Goal: Task Accomplishment & Management: Manage account settings

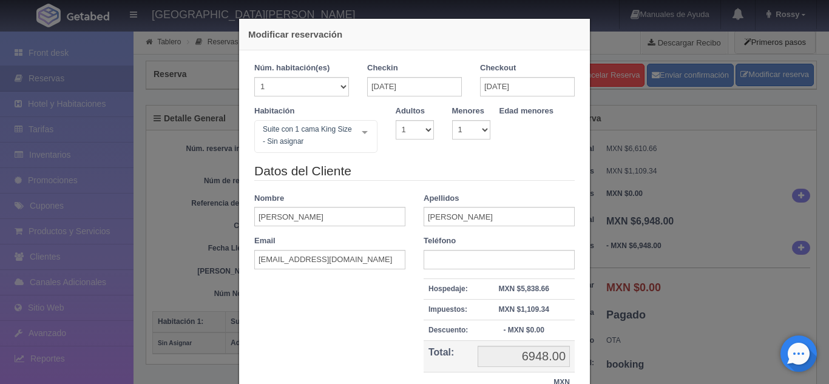
select select "1"
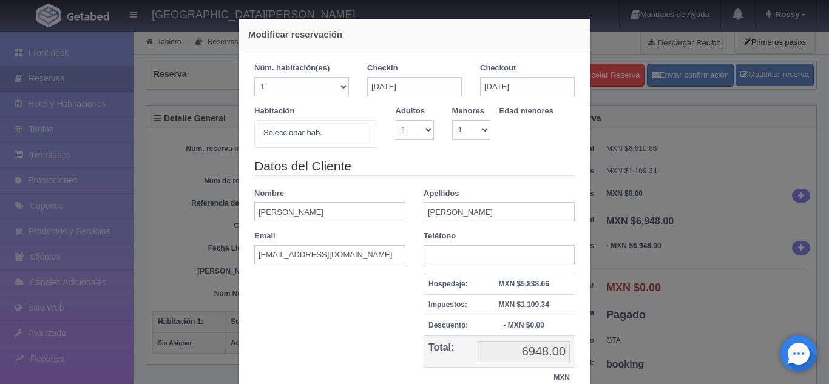
click at [362, 136] on div "Suite con 2 camas matrimoniales-No apta para menores Suite con 2 camas matrimon…" at bounding box center [315, 134] width 123 height 28
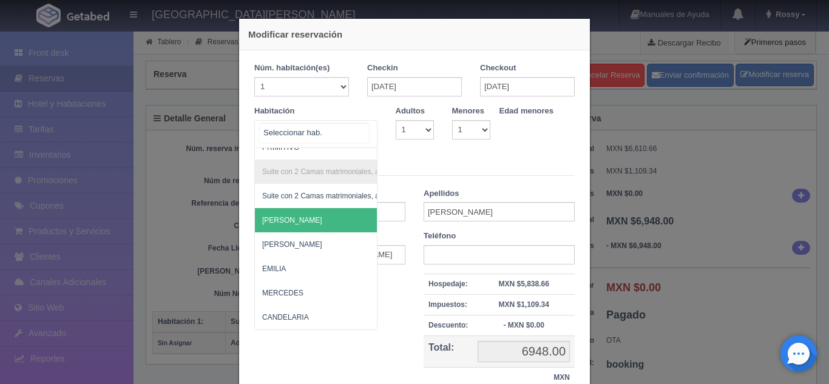
click at [365, 132] on div at bounding box center [364, 132] width 24 height 23
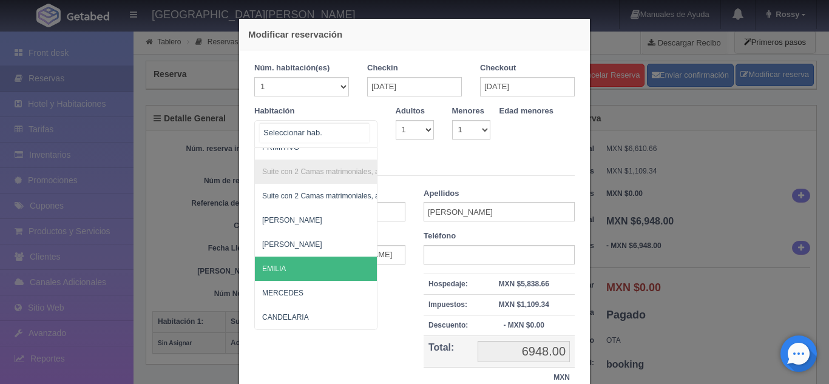
click at [304, 257] on span "EMILIA" at bounding box center [375, 269] width 240 height 24
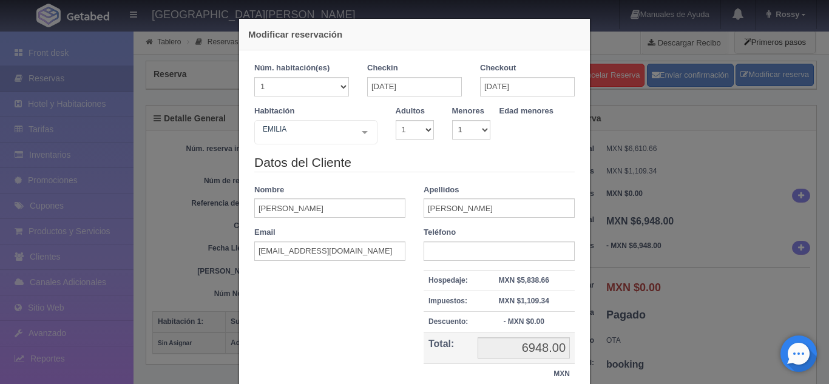
click at [304, 252] on form "Núm. habitación(es) 1 2 3 4 5 6 7 8 9 10 11 12 13 14 15 16 17 18 19 20 Checkin …" at bounding box center [414, 229] width 320 height 334
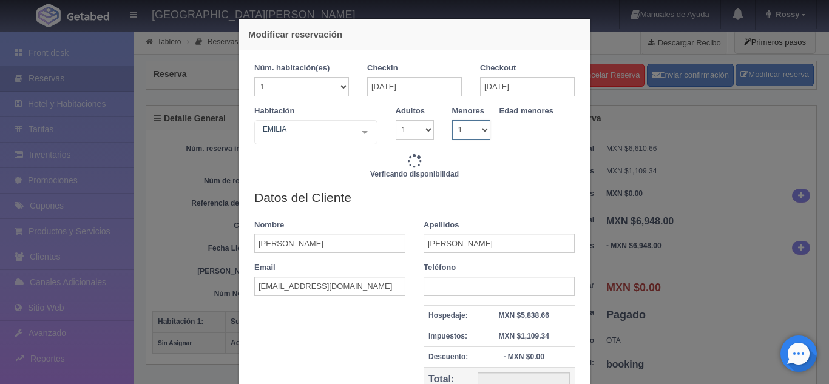
click at [480, 132] on select "0 1 2 3 4 5 6 7 8 9 10" at bounding box center [471, 129] width 38 height 19
select select "0"
click at [452, 120] on select "0 1 2 3 4 5 6 7 8 9 10" at bounding box center [471, 129] width 38 height 19
click at [415, 131] on select "1 2 3 4 5 6 7 8 9 10" at bounding box center [414, 129] width 38 height 19
type input "7720.00"
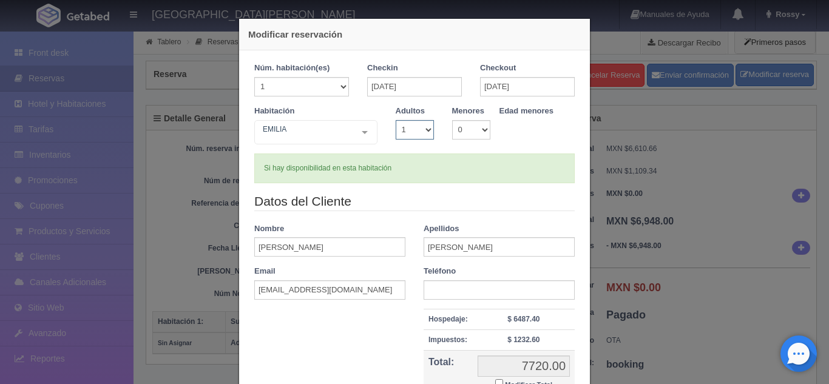
select select "2"
click at [395, 120] on select "1 2 3 4 5 6 7 8 9 10" at bounding box center [414, 129] width 38 height 19
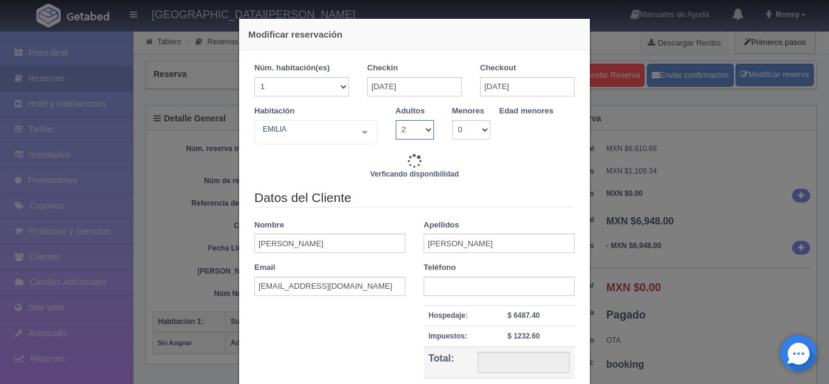
type input "7720.00"
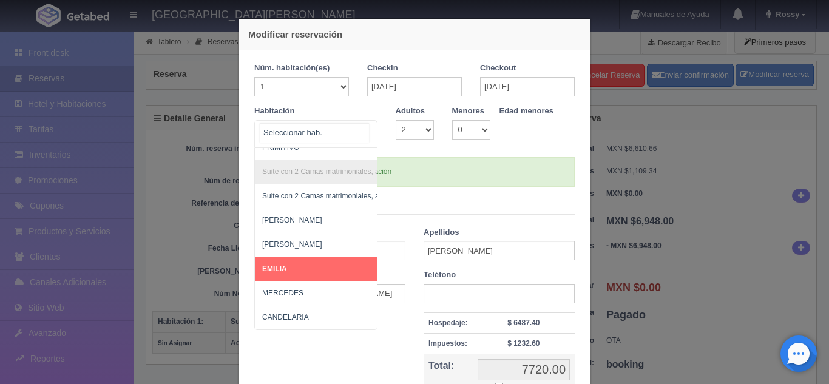
click at [363, 135] on div "Suite con 2 camas matrimoniales-No apta para menores Suite con 2 camas matrimon…" at bounding box center [315, 134] width 123 height 28
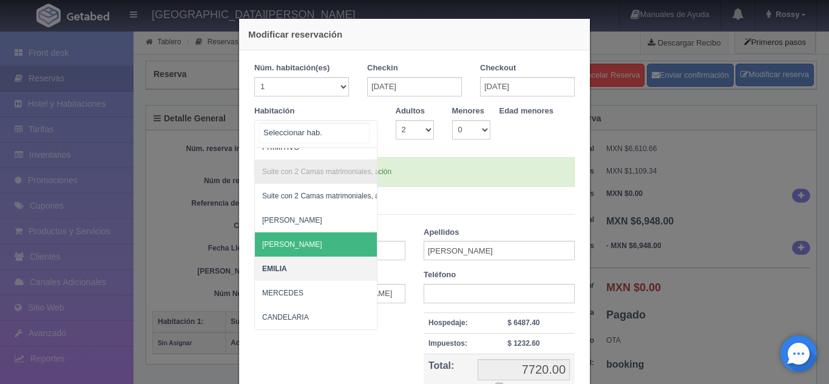
click at [291, 232] on span "[PERSON_NAME]" at bounding box center [375, 244] width 240 height 24
select select "1"
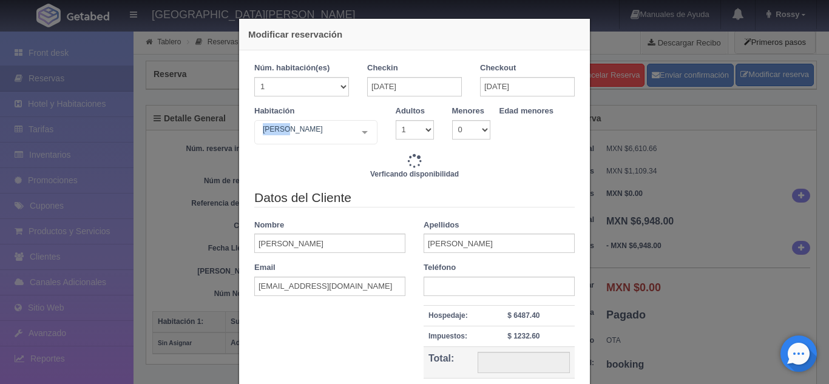
drag, startPoint x: 374, startPoint y: 120, endPoint x: 351, endPoint y: 133, distance: 26.6
click at [351, 133] on div "Habitación CAMILO Suite con 2 camas matrimoniales-No apta para menores Suite co…" at bounding box center [315, 125] width 141 height 39
type input "7720.00"
click at [351, 133] on div "CAMILO Suite con 2 camas matrimoniales-No apta para menores Suite con 2 camas m…" at bounding box center [315, 132] width 123 height 24
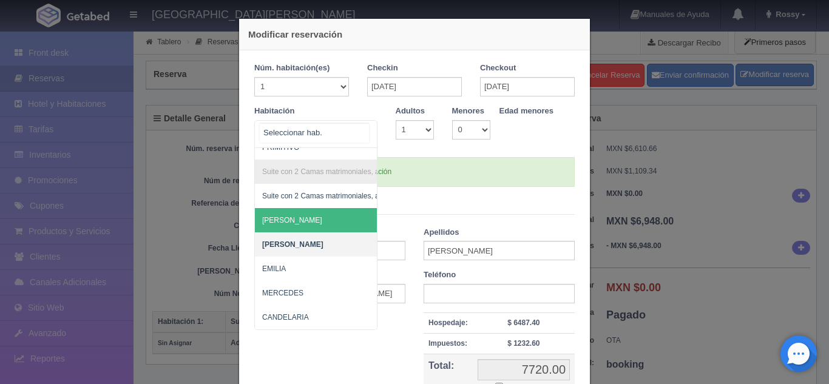
click at [295, 214] on span "[PERSON_NAME]" at bounding box center [375, 220] width 240 height 24
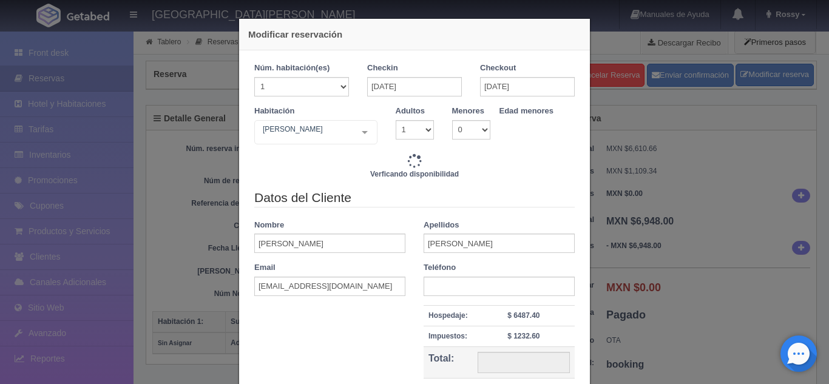
type input "7720.00"
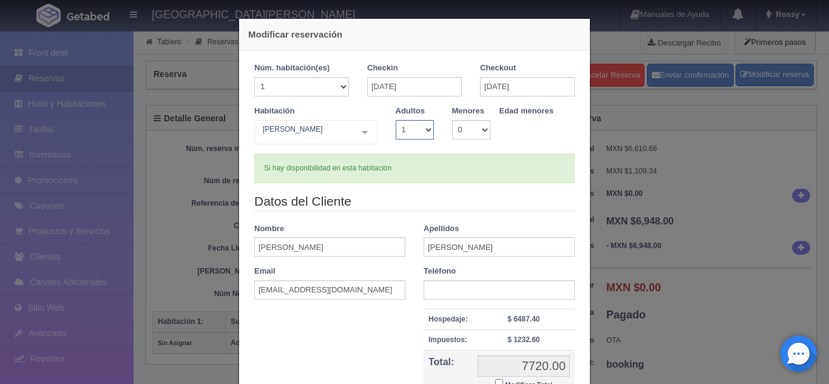
click at [423, 127] on select "1 2 3 4 5 6 7 8 9 10" at bounding box center [414, 129] width 38 height 19
select select "2"
click at [395, 120] on select "1 2 3 4 5 6 7 8 9 10" at bounding box center [414, 129] width 38 height 19
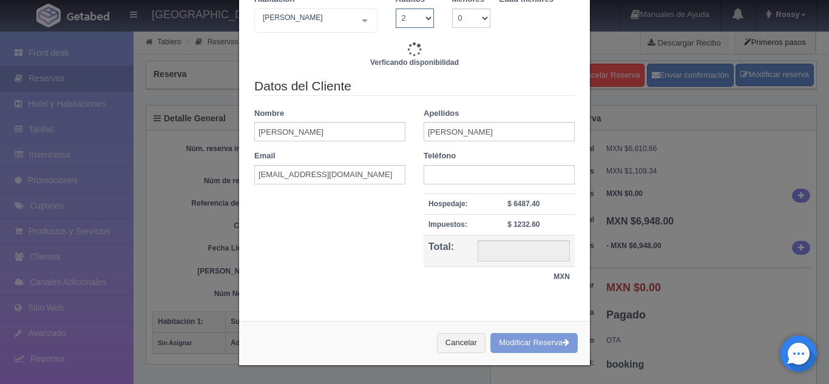
type input "7720.00"
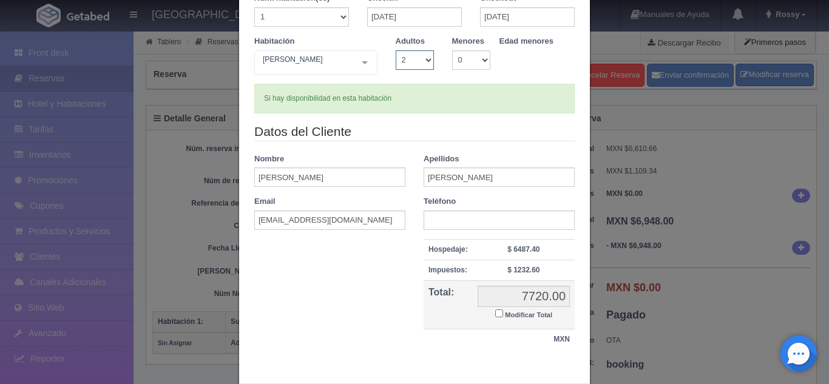
scroll to position [132, 0]
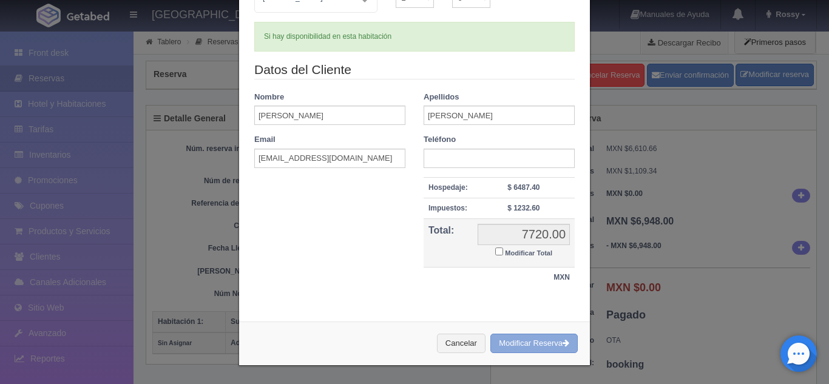
click at [522, 341] on button "Modificar Reserva" at bounding box center [533, 344] width 87 height 20
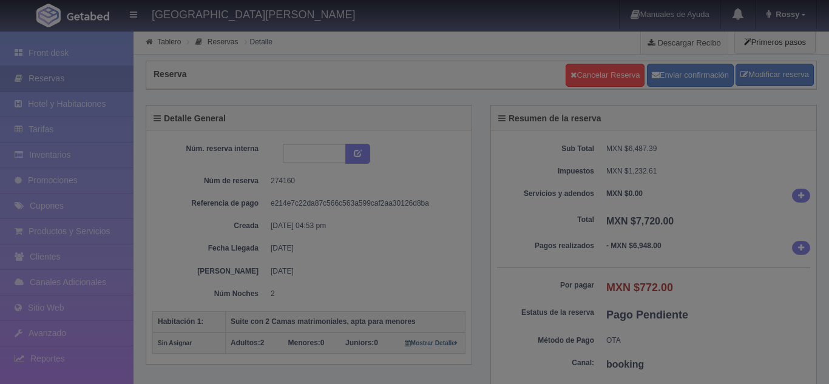
select select "2"
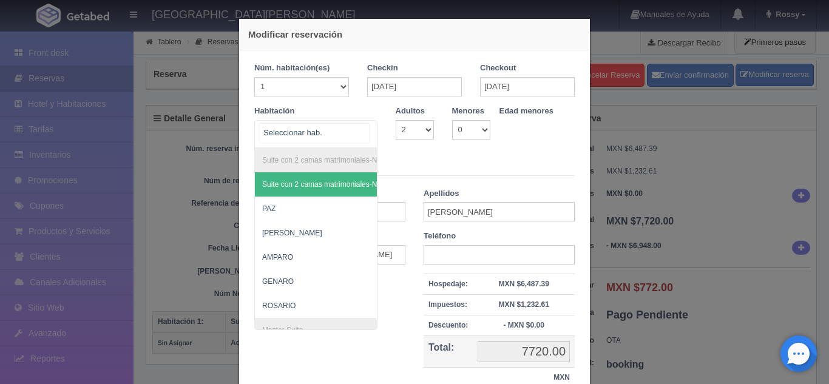
click at [350, 132] on div "Suite con 2 camas matrimoniales-No apta para menores Suite con 2 camas matrimon…" at bounding box center [315, 134] width 123 height 28
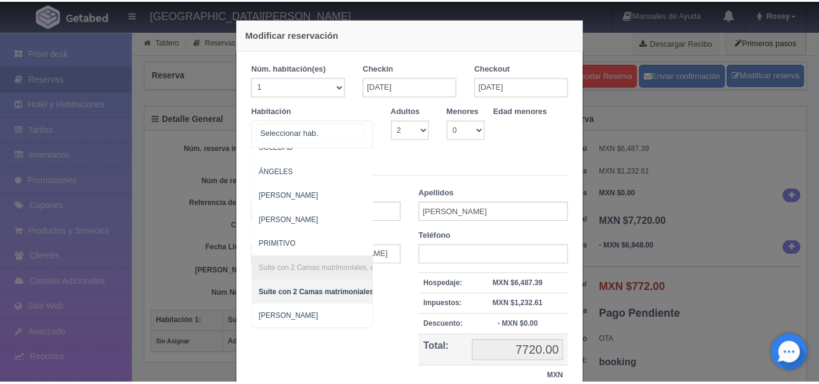
scroll to position [919, 0]
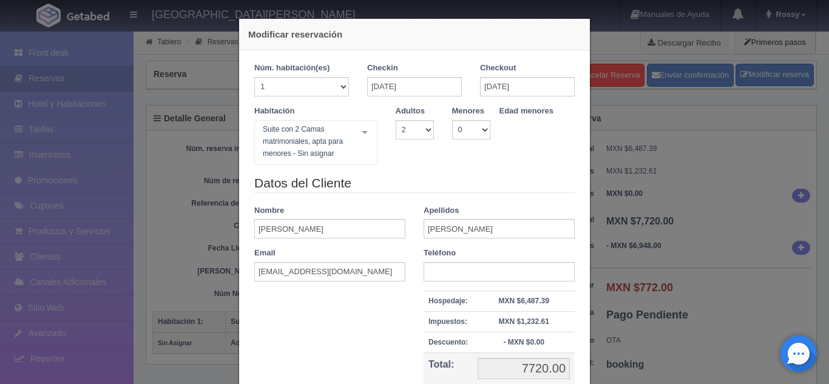
click at [0, 177] on div "Modificar reservación Núm. habitación(es) 1 2 3 4 5 6 7 8 9 10 11 12 13 14 15 1…" at bounding box center [414, 192] width 829 height 384
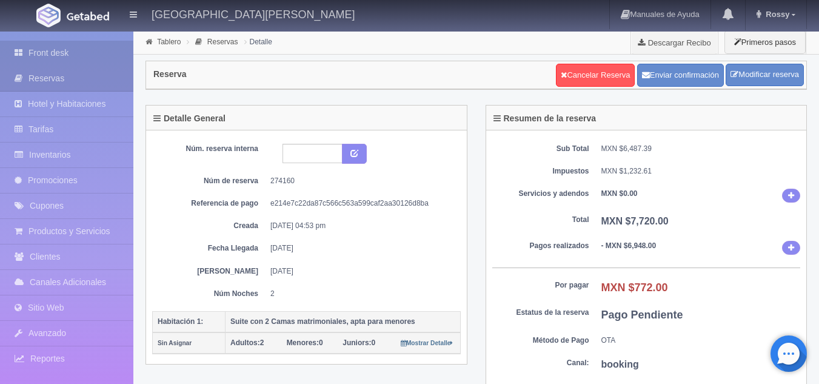
click at [91, 44] on link "Front desk" at bounding box center [66, 53] width 133 height 25
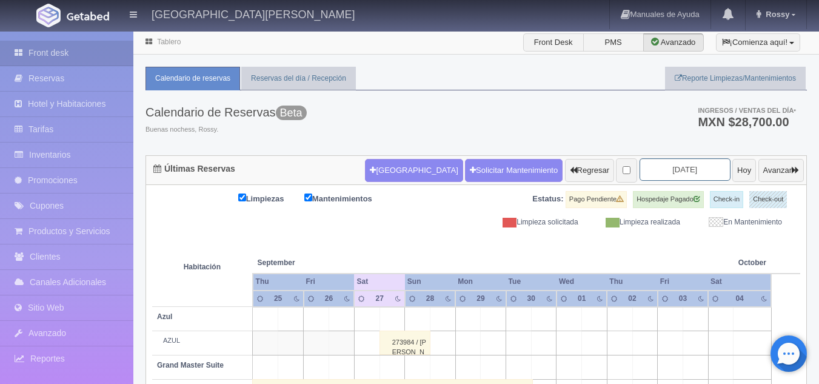
click at [668, 166] on input "2025-09-27" at bounding box center [685, 169] width 91 height 22
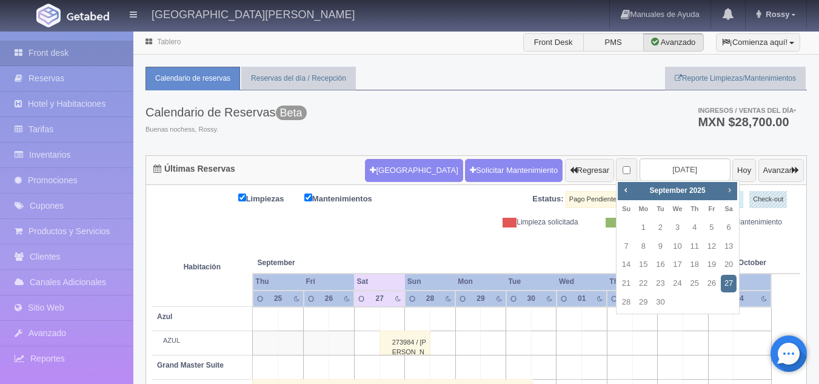
click at [728, 192] on span "Next" at bounding box center [730, 190] width 10 height 10
click at [671, 246] on link "8" at bounding box center [678, 247] width 16 height 18
type input "[DATE]"
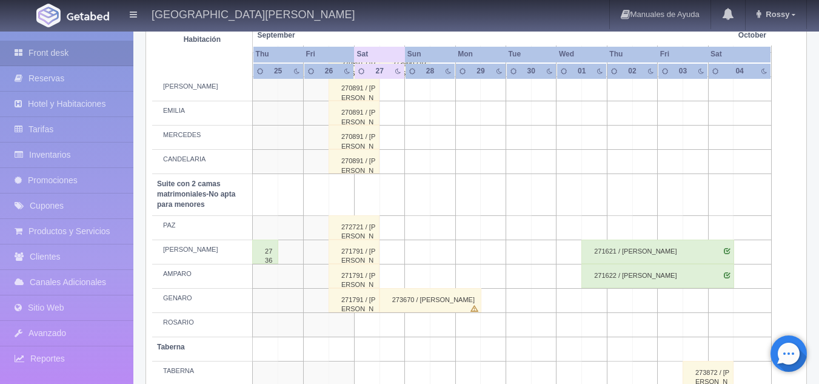
scroll to position [941, 0]
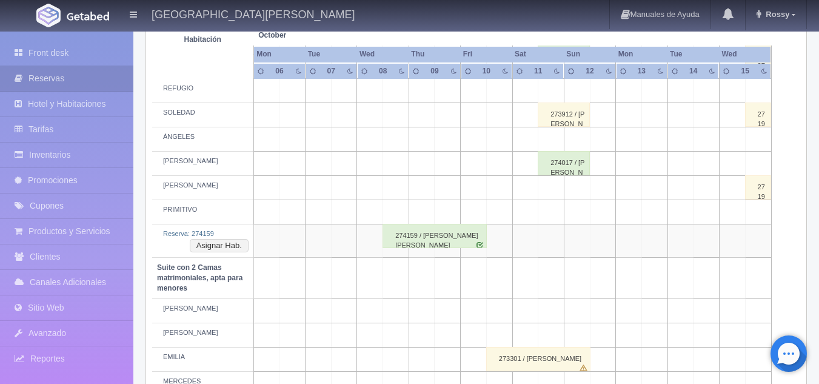
scroll to position [695, 0]
click at [220, 243] on button "Asignar Hab." at bounding box center [219, 246] width 59 height 13
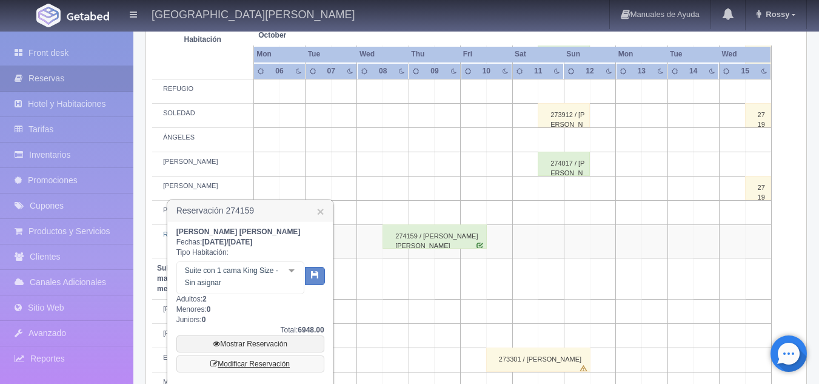
click at [291, 370] on link "Modificar Reservación" at bounding box center [251, 363] width 148 height 17
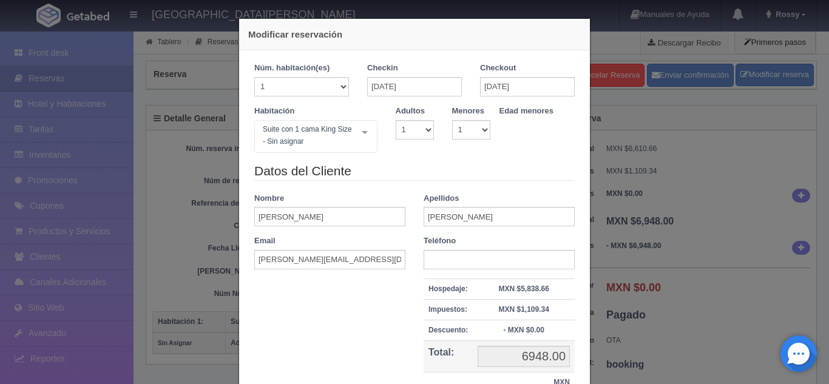
select select "1"
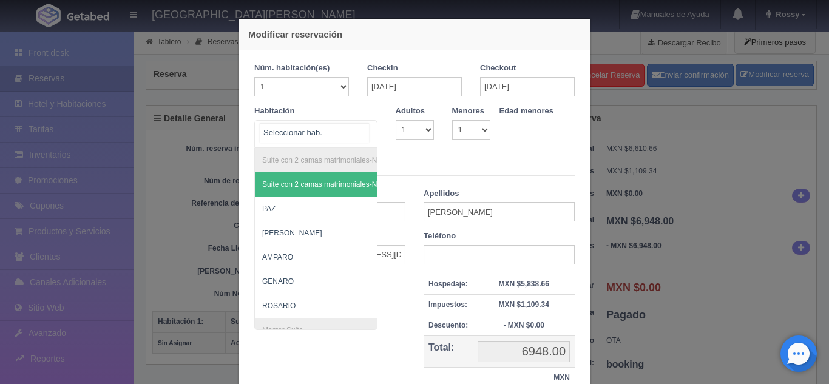
click at [348, 130] on div "Suite con 2 camas matrimoniales-No apta para menores Suite con 2 camas matrimon…" at bounding box center [315, 134] width 123 height 28
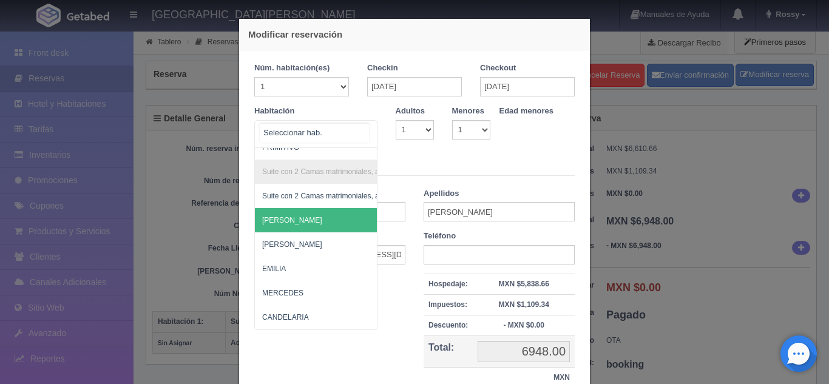
scroll to position [914, 0]
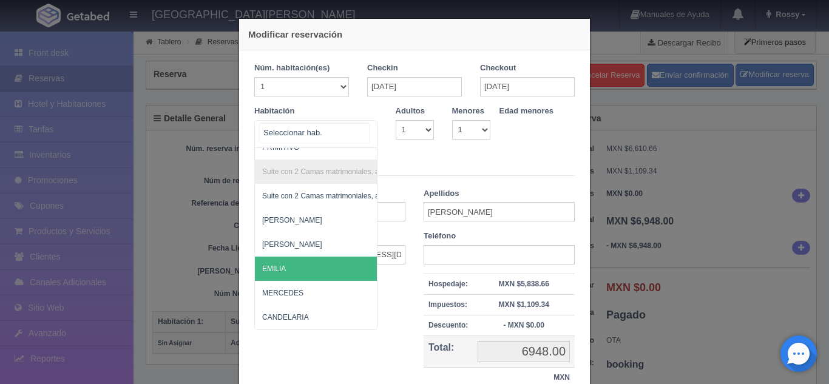
click at [320, 260] on span "EMILIA" at bounding box center [375, 269] width 240 height 24
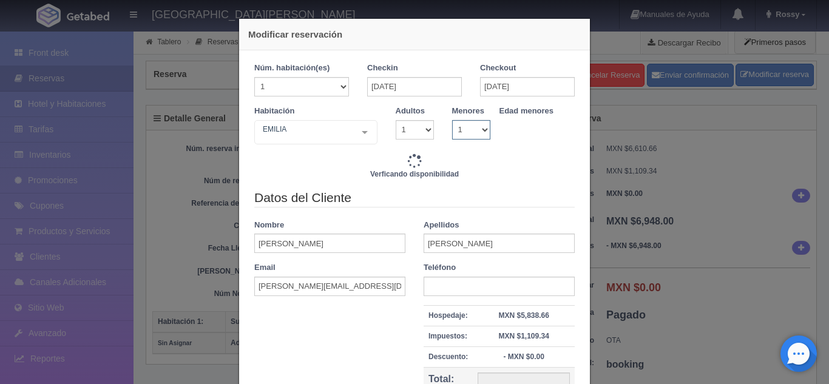
click at [472, 133] on select "0 1 2 3 4 5 6 7 8 9 10" at bounding box center [471, 129] width 38 height 19
select select "0"
click at [452, 120] on select "0 1 2 3 4 5 6 7 8 9 10" at bounding box center [471, 129] width 38 height 19
click at [410, 124] on select "1 2 3 4 5 6 7 8 9 10" at bounding box center [414, 129] width 38 height 19
select select "2"
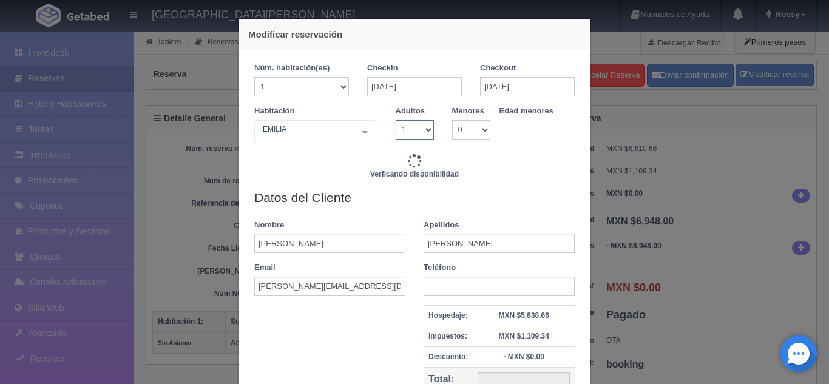
click at [395, 120] on select "1 2 3 4 5 6 7 8 9 10" at bounding box center [414, 129] width 38 height 19
checkbox input "false"
type input "7720.00"
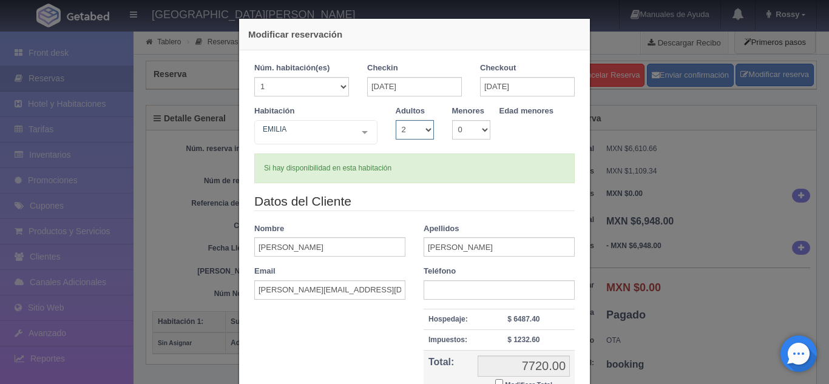
scroll to position [132, 0]
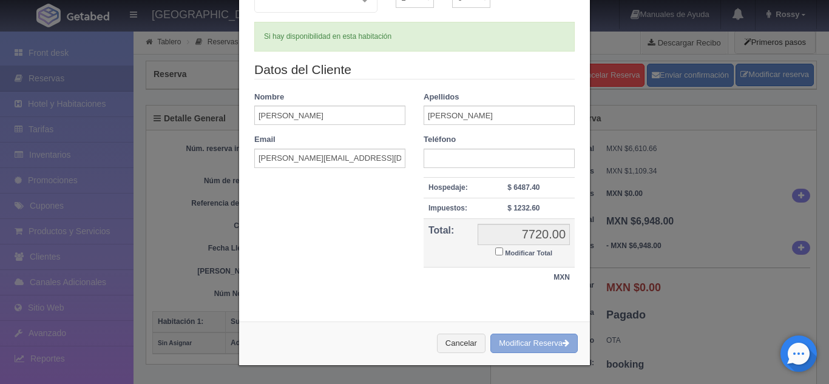
click at [516, 337] on button "Modificar Reserva" at bounding box center [533, 344] width 87 height 20
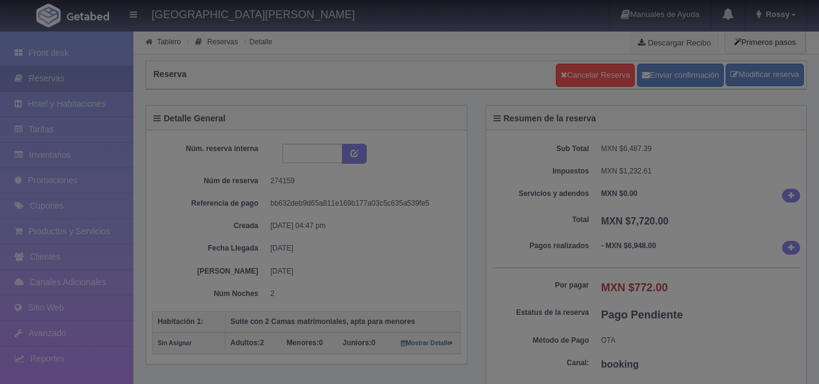
select select "2"
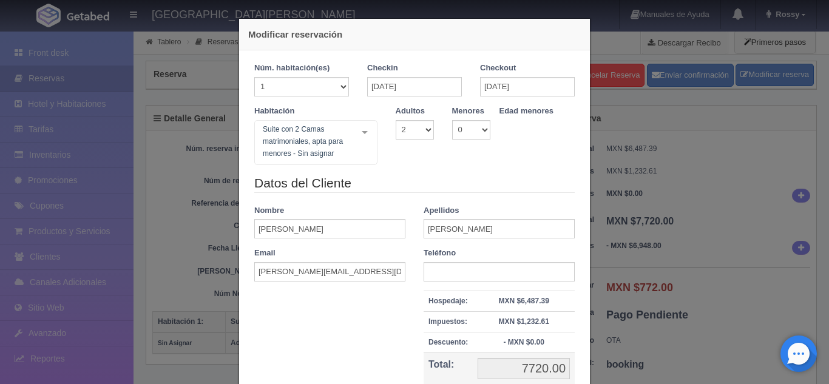
click at [70, 52] on div "Modificar reservación Núm. habitación(es) 1 2 3 4 5 6 7 8 9 10 11 12 13 14 15 1…" at bounding box center [414, 192] width 829 height 384
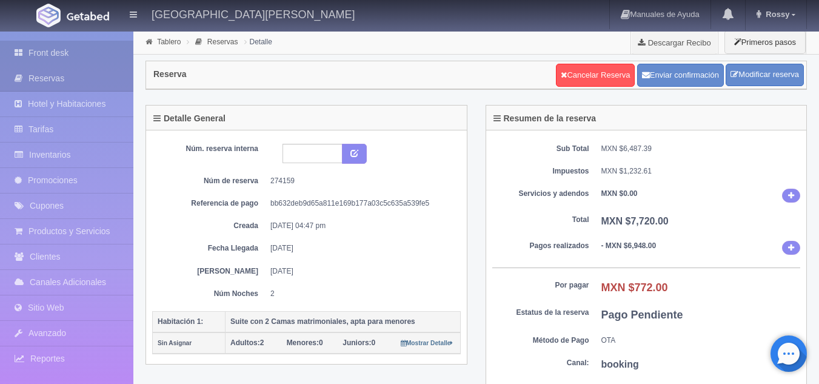
click at [70, 52] on link "Front desk" at bounding box center [66, 53] width 133 height 25
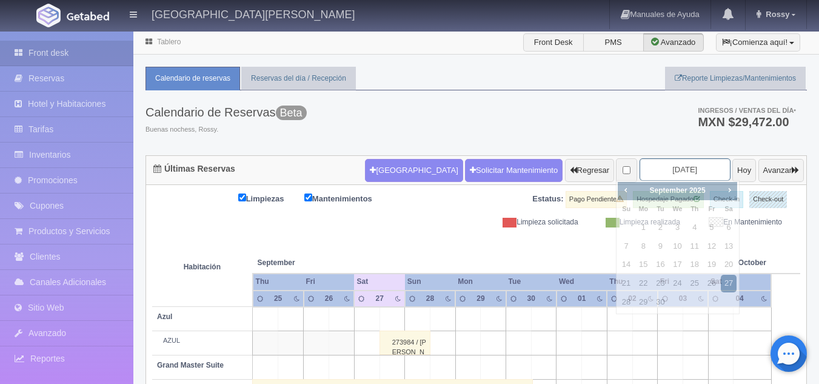
click at [673, 158] on input "[DATE]" at bounding box center [685, 169] width 91 height 22
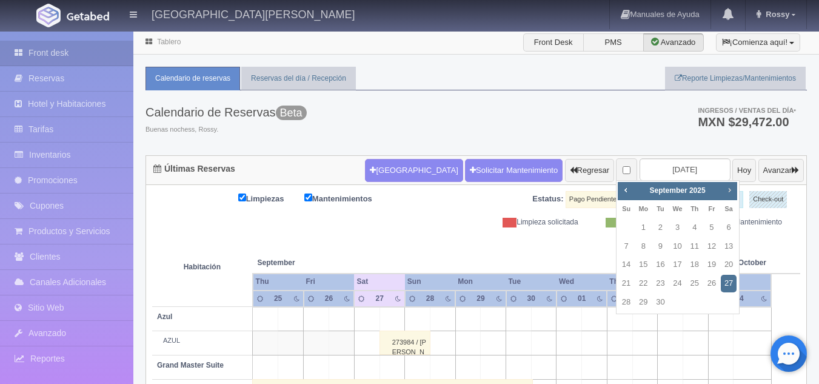
click at [728, 193] on span "Next" at bounding box center [730, 190] width 10 height 10
click at [679, 246] on link "8" at bounding box center [678, 247] width 16 height 18
type input "[DATE]"
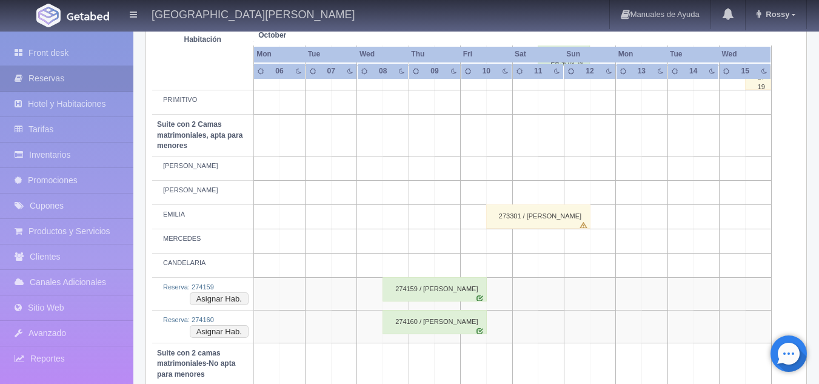
scroll to position [805, 0]
click at [227, 300] on button "Asignar Hab." at bounding box center [219, 299] width 59 height 13
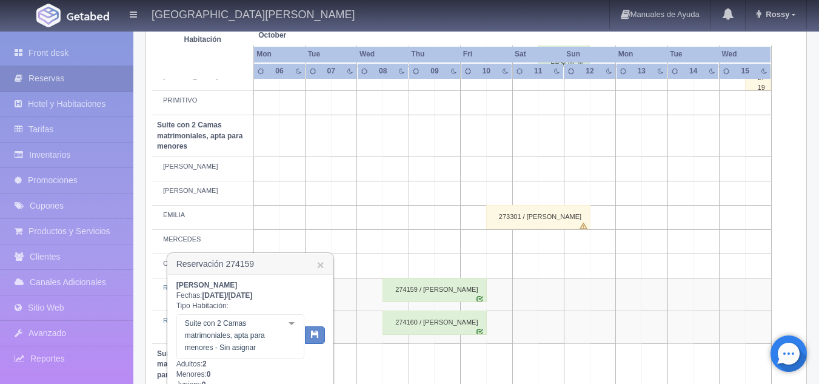
click at [466, 209] on td at bounding box center [474, 217] width 26 height 24
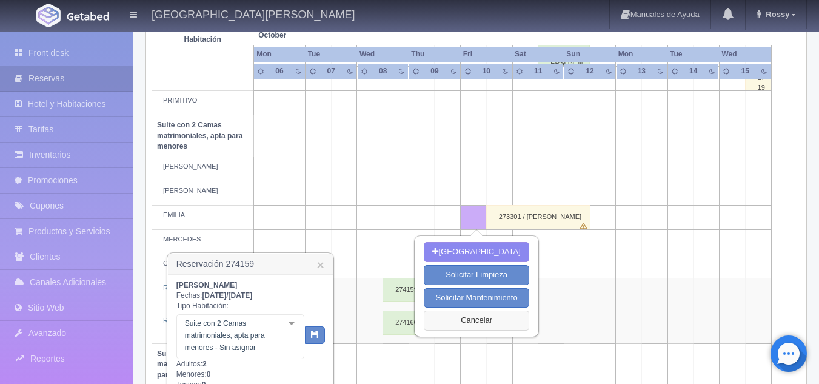
click at [471, 319] on button "Cancelar" at bounding box center [476, 321] width 105 height 20
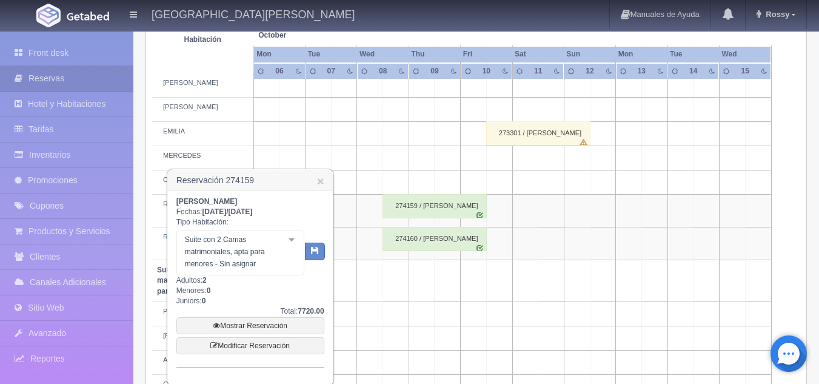
scroll to position [893, 0]
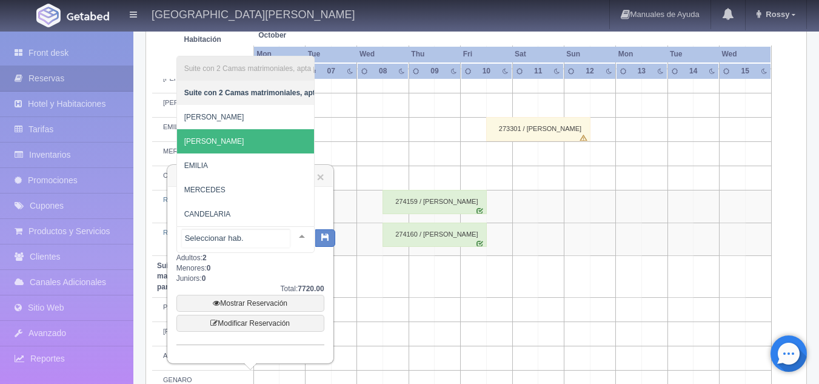
click at [258, 136] on span "[PERSON_NAME]" at bounding box center [299, 141] width 245 height 24
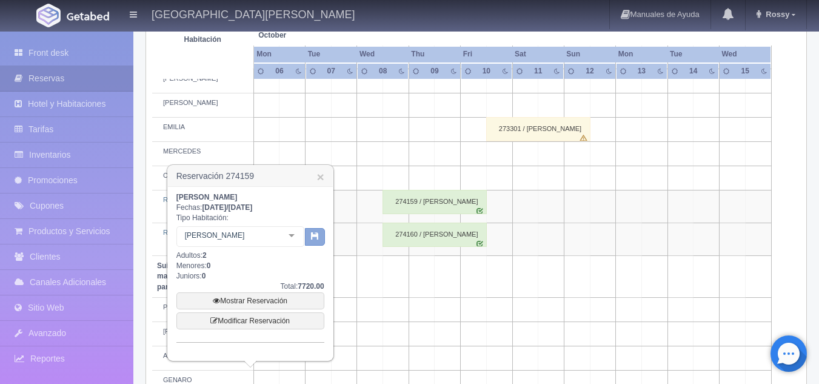
click at [314, 238] on icon "button" at bounding box center [315, 236] width 8 height 8
click at [386, 240] on div "274160 / Ana Silva" at bounding box center [435, 235] width 104 height 24
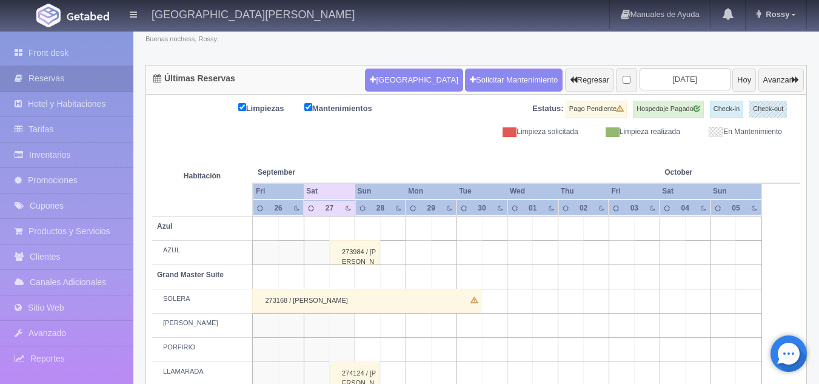
scroll to position [90, 0]
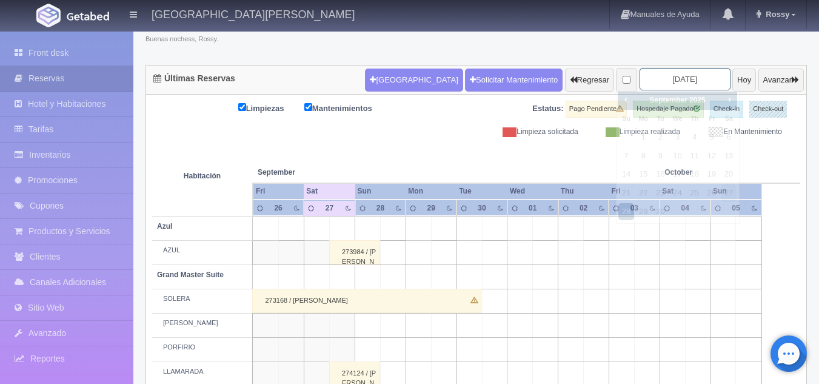
click at [674, 78] on input "2025-09-28" at bounding box center [685, 79] width 91 height 22
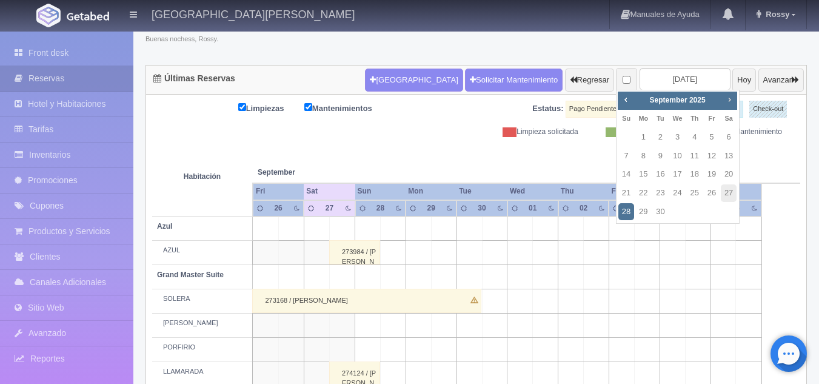
click at [735, 96] on span "Next" at bounding box center [730, 100] width 10 height 10
click at [683, 155] on link "8" at bounding box center [678, 156] width 16 height 18
type input "[DATE]"
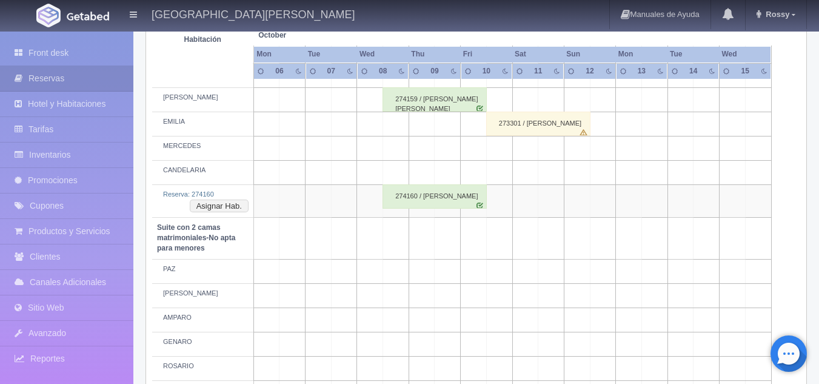
scroll to position [904, 0]
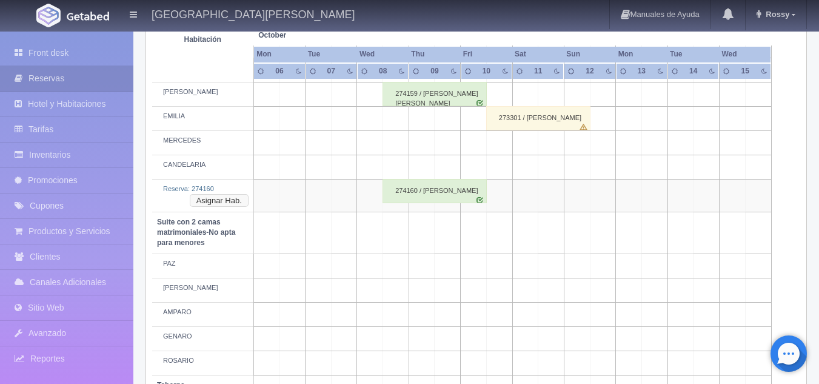
click at [234, 198] on button "Asignar Hab." at bounding box center [219, 200] width 59 height 13
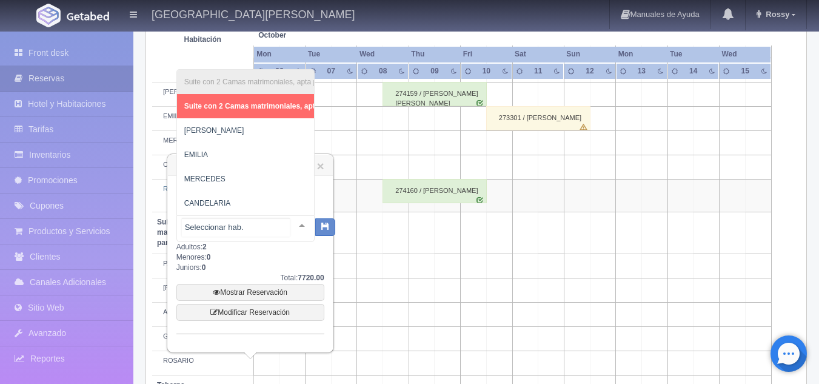
click at [280, 227] on input "text" at bounding box center [236, 227] width 108 height 18
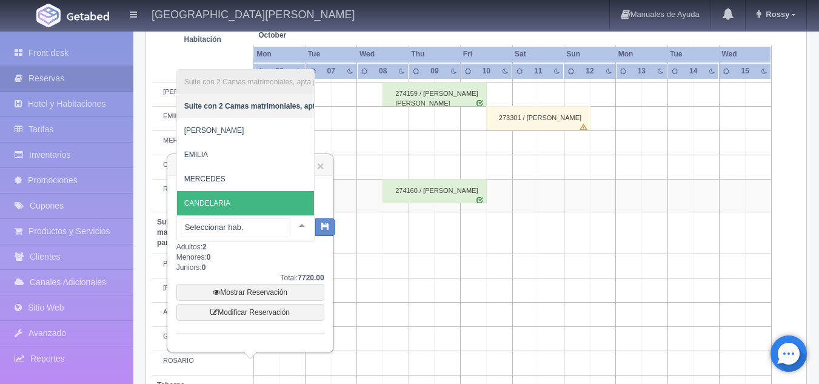
click at [222, 191] on span "CANDELARIA" at bounding box center [299, 203] width 245 height 24
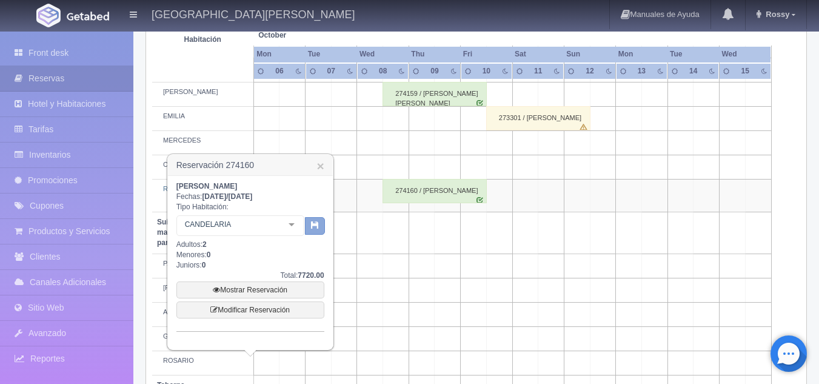
click at [311, 226] on icon "button" at bounding box center [315, 225] width 8 height 8
click at [316, 226] on icon "button" at bounding box center [315, 225] width 8 height 8
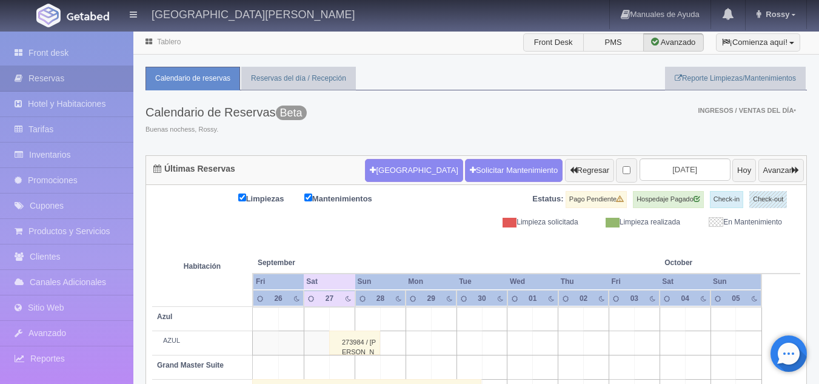
scroll to position [90, 0]
